Goal: Task Accomplishment & Management: Use online tool/utility

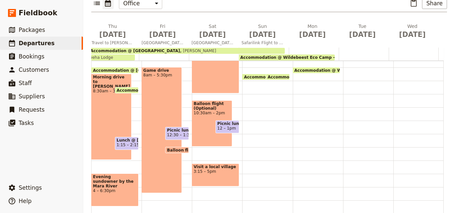
scroll to position [33, 0]
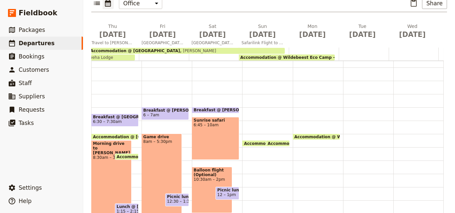
click at [225, 111] on span at bounding box center [215, 112] width 47 height 3
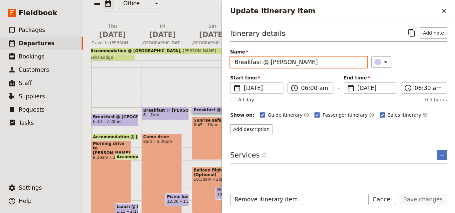
drag, startPoint x: 264, startPoint y: 63, endPoint x: 235, endPoint y: 63, distance: 29.0
click at [235, 63] on input "Breakfast @ [PERSON_NAME]" at bounding box center [298, 62] width 137 height 11
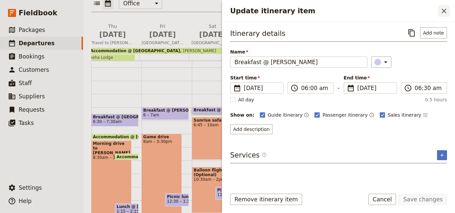
click at [441, 10] on icon "Close drawer" at bounding box center [444, 11] width 8 height 8
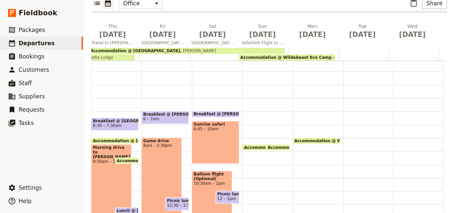
scroll to position [0, 0]
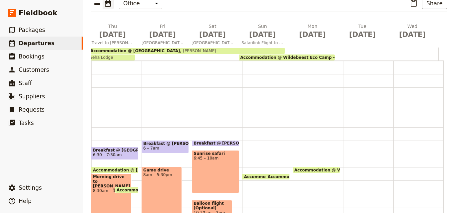
click at [219, 141] on span "Breakfast @ [PERSON_NAME]" at bounding box center [227, 143] width 69 height 5
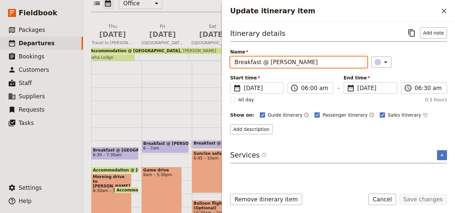
drag, startPoint x: 316, startPoint y: 66, endPoint x: 233, endPoint y: 74, distance: 83.3
click at [233, 74] on div "Itinerary details ​ Add note Name Breakfast @ [GEOGRAPHIC_DATA] [GEOGRAPHIC_DAT…" at bounding box center [338, 80] width 217 height 107
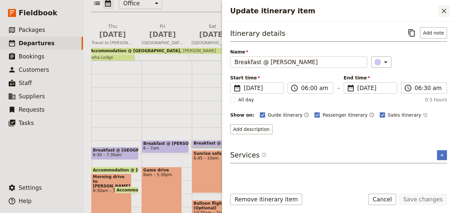
click at [448, 6] on button "​" at bounding box center [443, 10] width 11 height 11
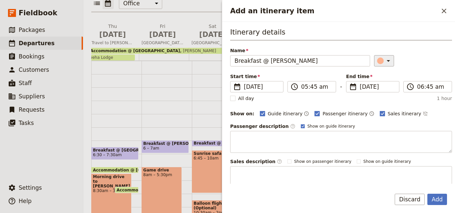
type input "Breakfast @ [PERSON_NAME]"
click at [377, 59] on div "Add an itinerary item" at bounding box center [380, 61] width 7 height 7
click at [384, 91] on div "button" at bounding box center [381, 91] width 7 height 7
click at [304, 87] on input "05:45 am" at bounding box center [316, 87] width 31 height 8
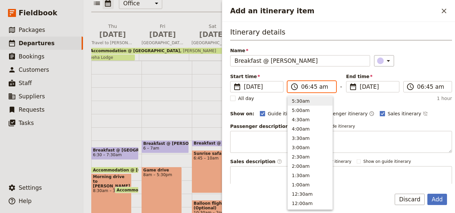
scroll to position [319, 0]
click at [313, 86] on input "06:45 am" at bounding box center [316, 87] width 31 height 8
click at [311, 86] on input "06:45 am" at bounding box center [316, 87] width 31 height 8
type input "06:30 am"
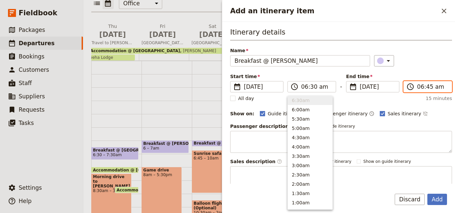
click at [417, 86] on input "06:45 am" at bounding box center [432, 87] width 31 height 8
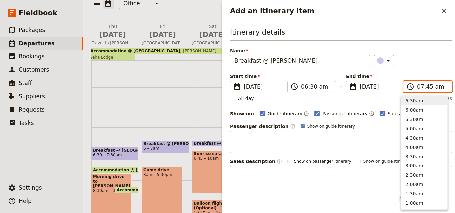
scroll to position [300, 0]
click at [424, 86] on input "07:45 am" at bounding box center [432, 87] width 31 height 8
type input "07:30 am"
click at [435, 71] on div "Itinerary details Name Breakfast @ [GEOGRAPHIC_DATA] [GEOGRAPHIC_DATA] ​ Start …" at bounding box center [341, 107] width 222 height 161
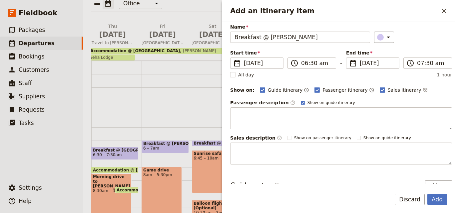
scroll to position [0, 0]
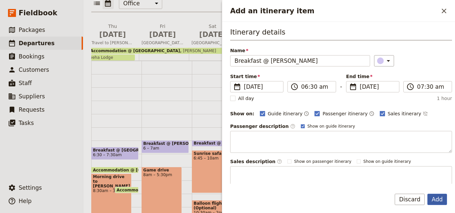
click at [442, 198] on button "Add" at bounding box center [437, 199] width 20 height 11
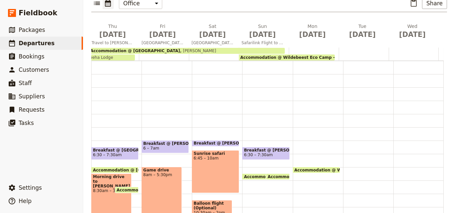
scroll to position [33, 0]
